Goal: Task Accomplishment & Management: Use online tool/utility

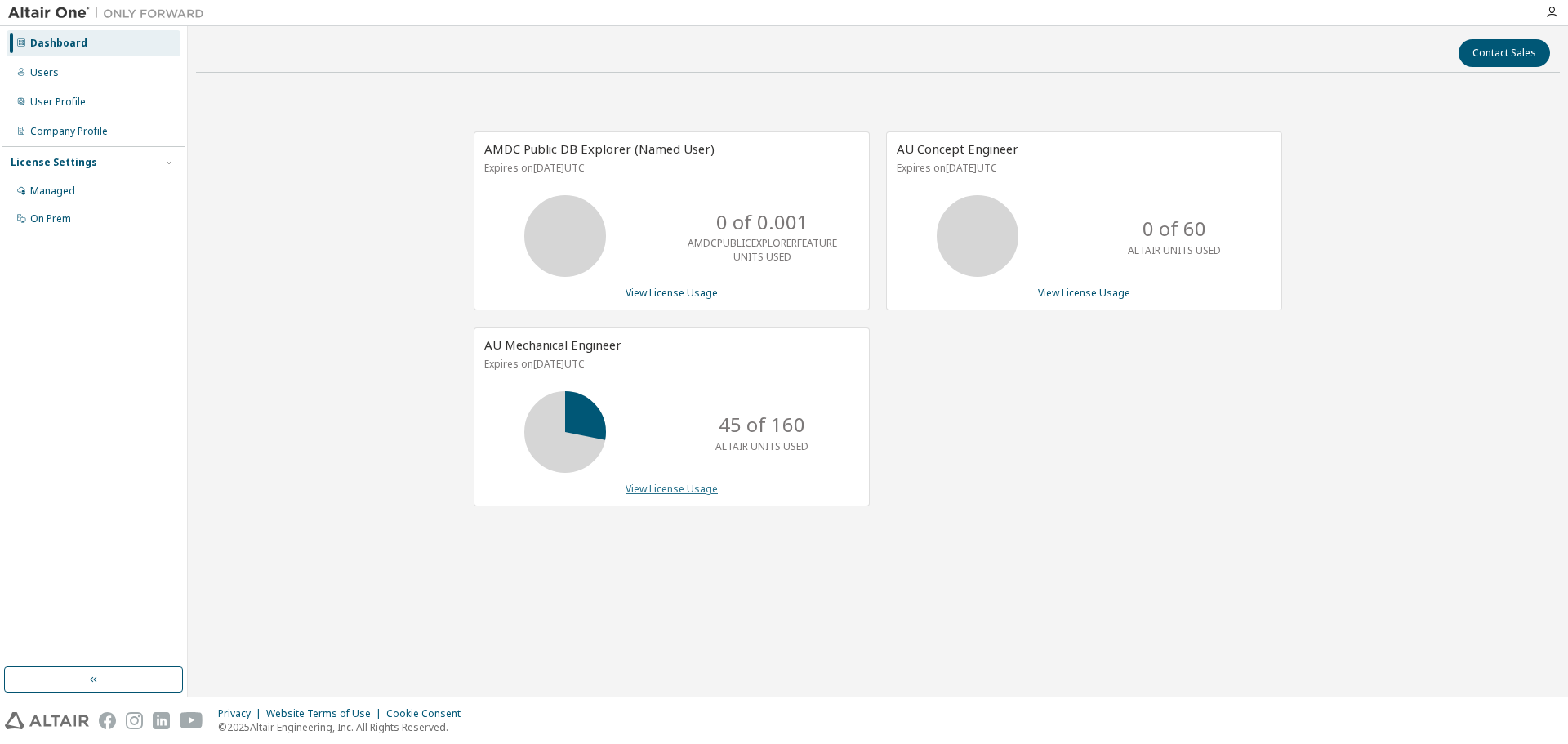
click at [663, 492] on link "View License Usage" at bounding box center [672, 489] width 92 height 14
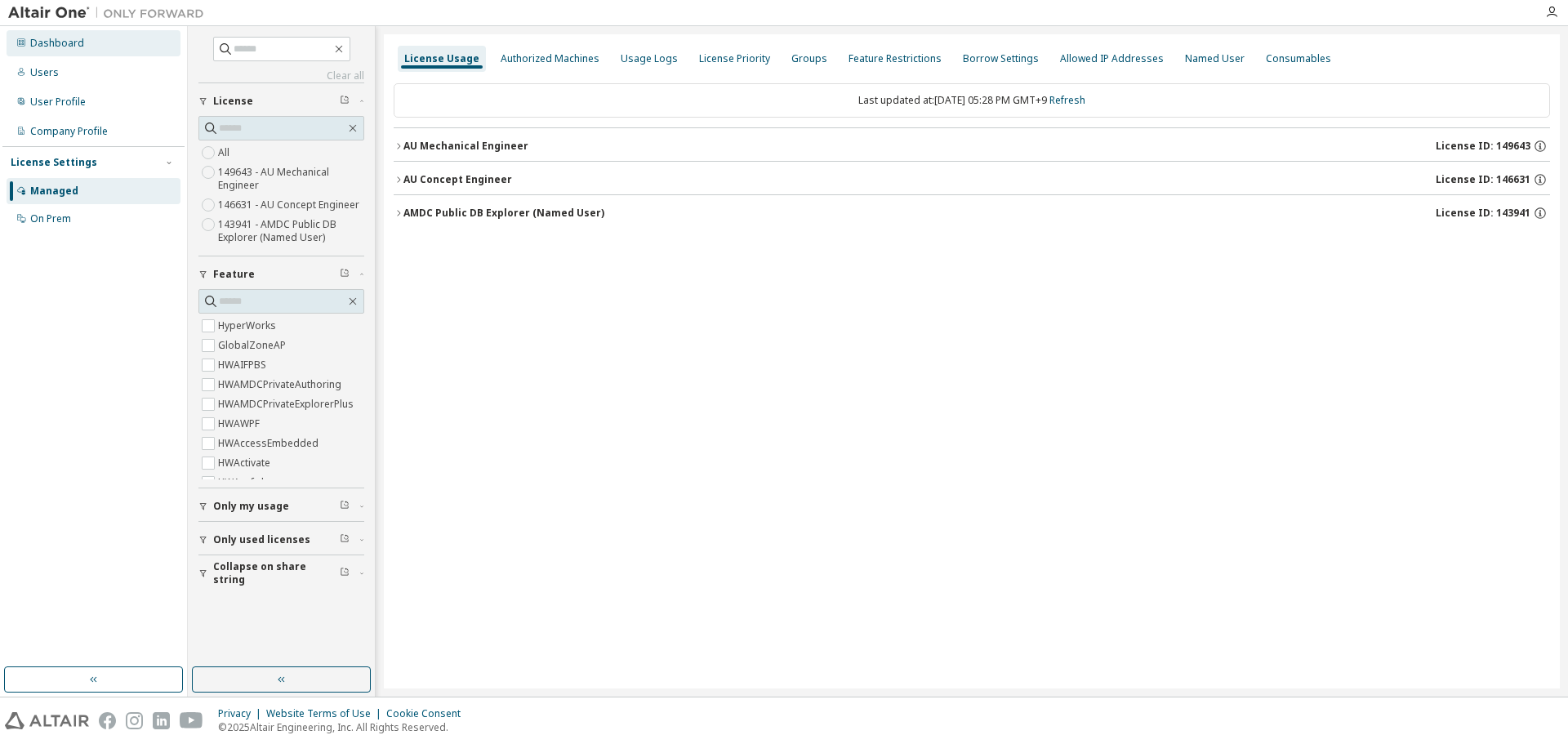
click at [70, 53] on div "Dashboard" at bounding box center [94, 43] width 174 height 27
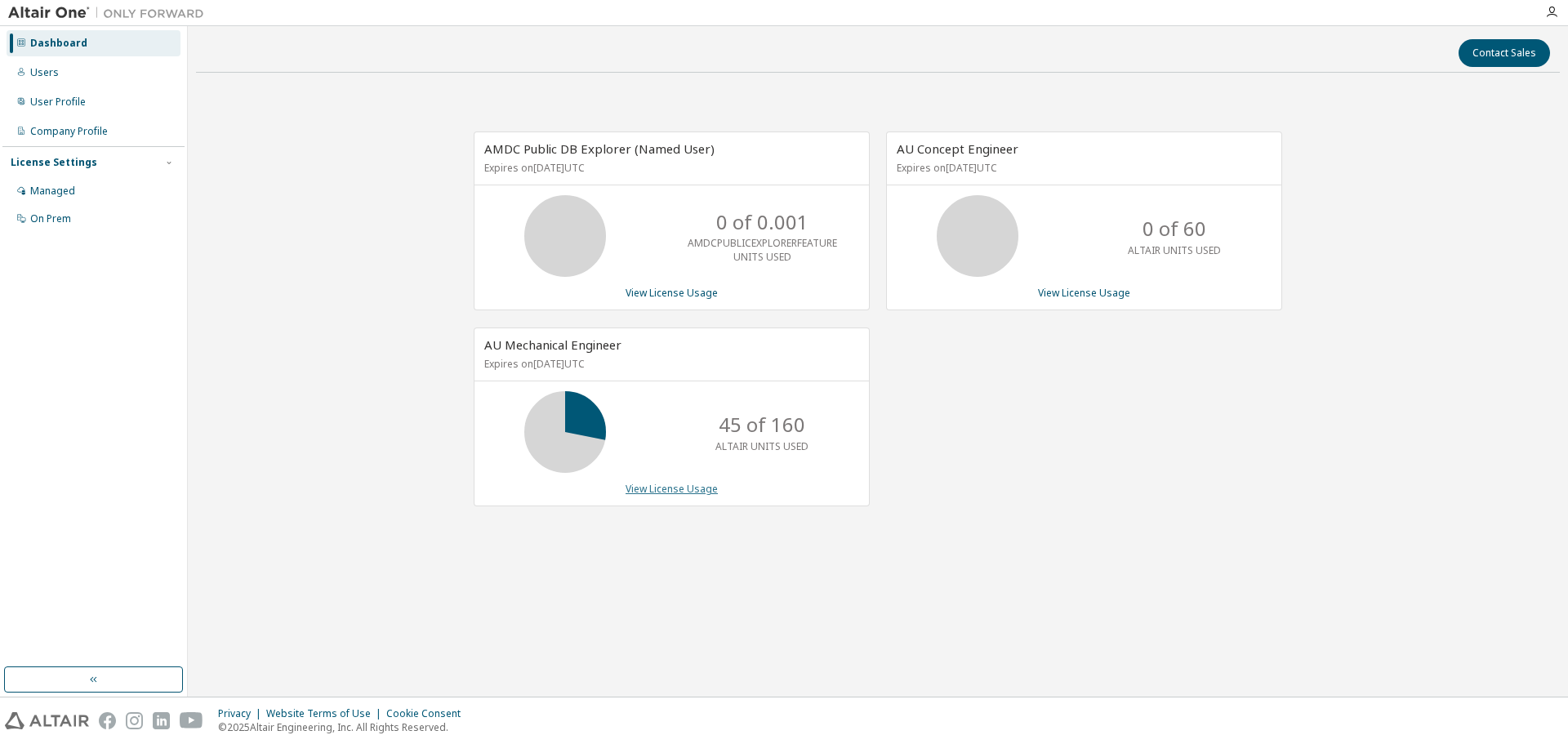
click at [697, 487] on link "View License Usage" at bounding box center [672, 489] width 92 height 14
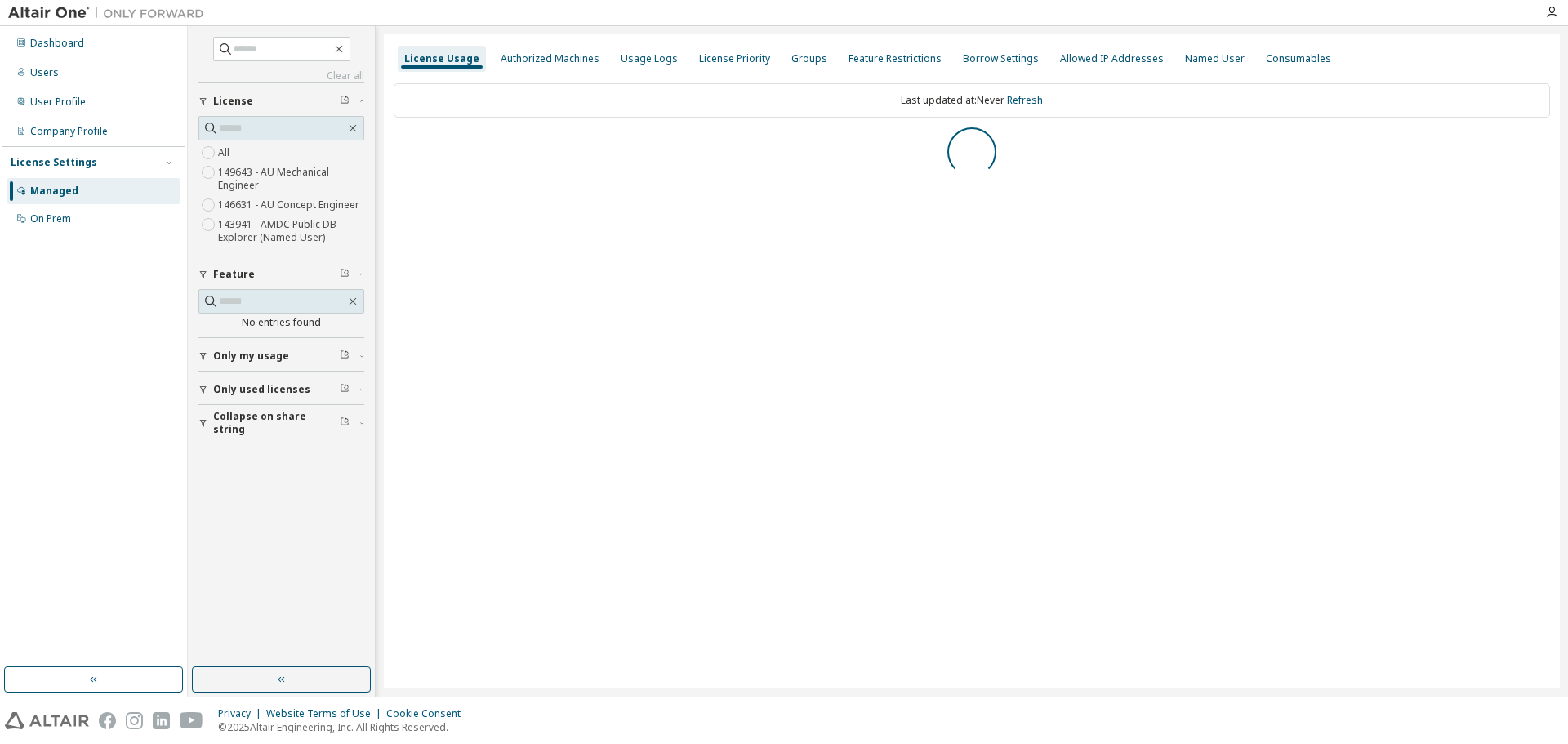
click at [208, 355] on div "button" at bounding box center [206, 357] width 15 height 10
click at [197, 362] on div "Clear all Collapse on share string Only used licenses Only my usage Feature HWA…" at bounding box center [282, 346] width 182 height 636
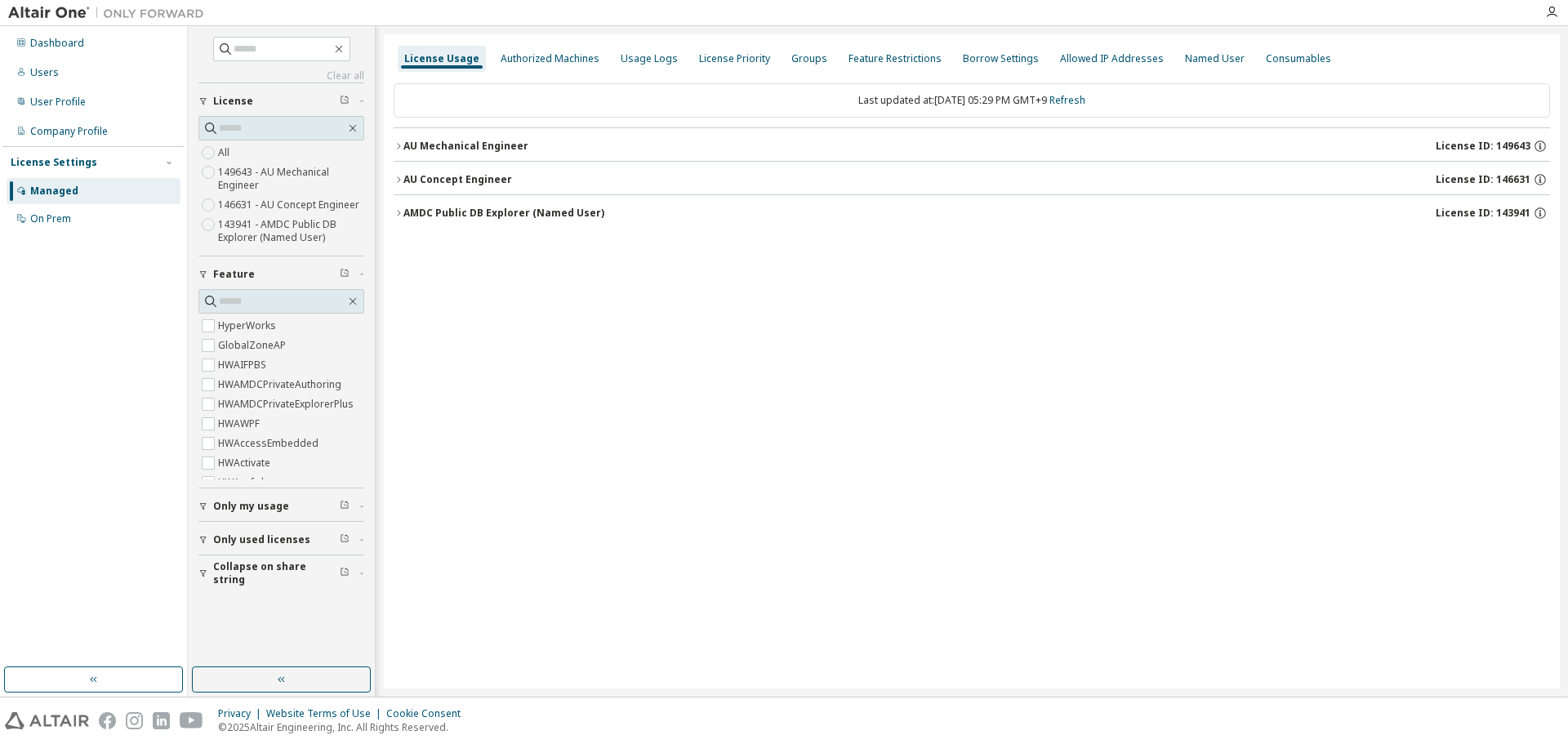
click at [226, 508] on span "Only my usage" at bounding box center [251, 507] width 76 height 13
click at [227, 528] on label "Yes" at bounding box center [228, 531] width 20 height 20
click at [303, 689] on button "button" at bounding box center [281, 680] width 179 height 27
